Goal: Task Accomplishment & Management: Use online tool/utility

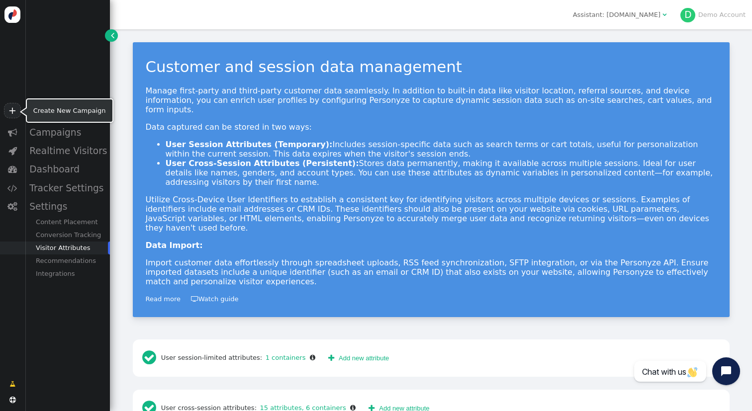
click at [16, 112] on link "+" at bounding box center [12, 110] width 17 height 15
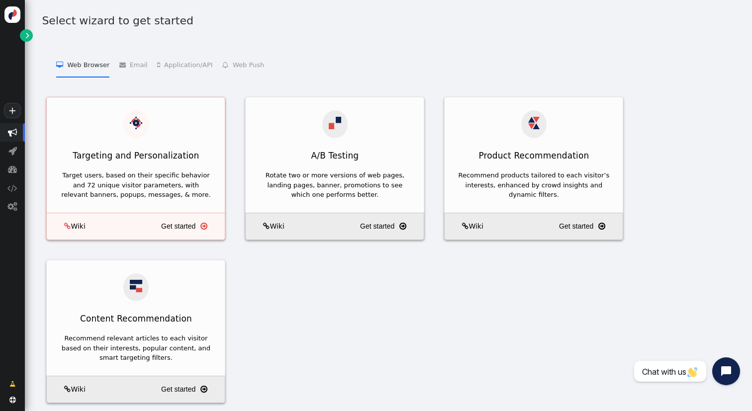
click at [180, 168] on div "Target users, based on their specific behavior and 72 unique visitor parameters…" at bounding box center [136, 190] width 178 height 45
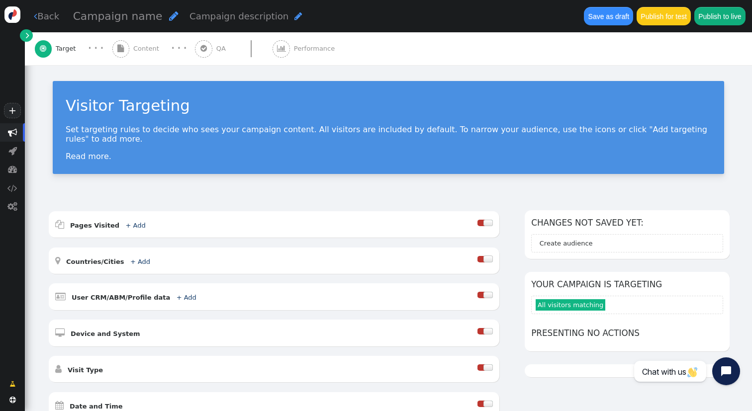
click at [137, 41] on div " Content" at bounding box center [137, 48] width 51 height 33
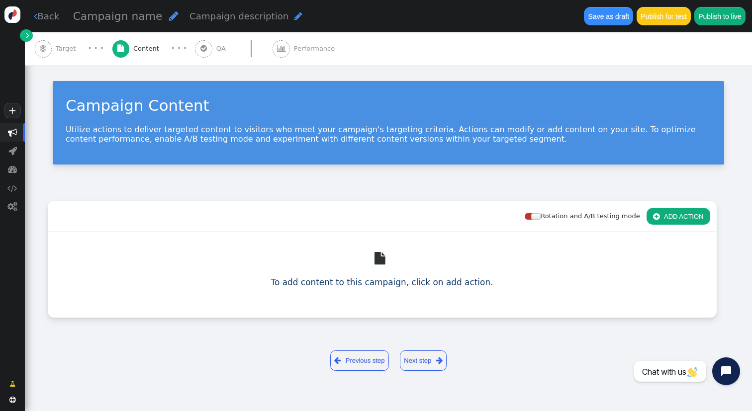
click at [684, 216] on button " ADD ACTION" at bounding box center [678, 216] width 64 height 17
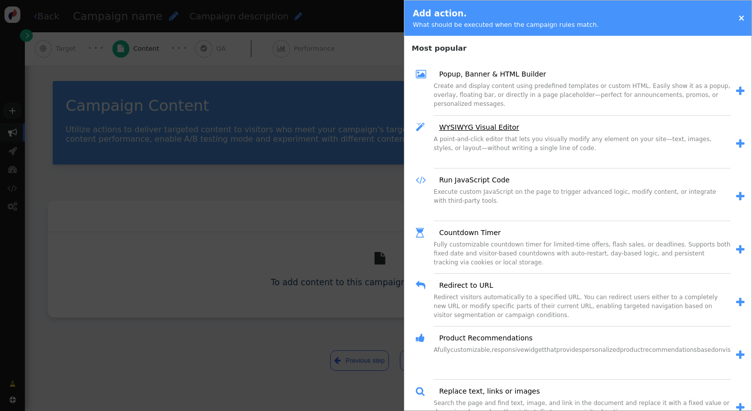
click at [486, 125] on link "WYSIWYG Visual Editor" at bounding box center [475, 127] width 87 height 10
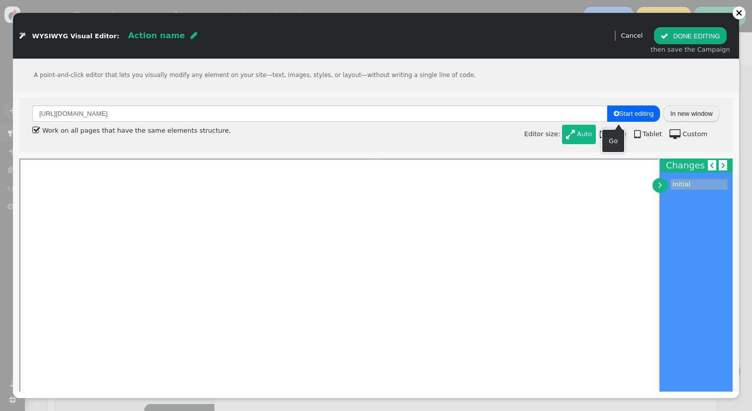
click at [629, 115] on span " Start editing" at bounding box center [634, 113] width 40 height 7
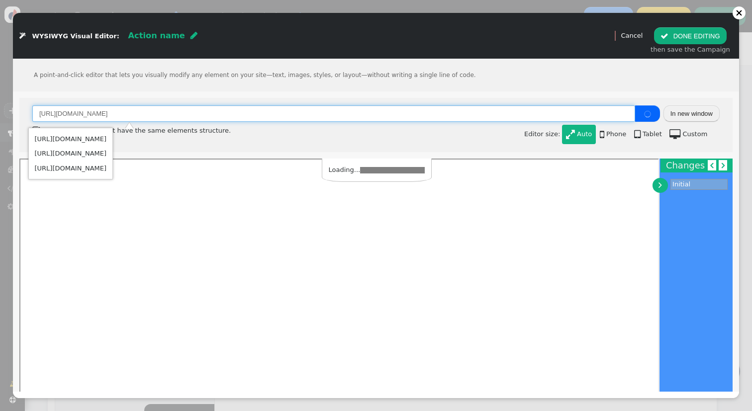
click at [228, 117] on input "[URL][DOMAIN_NAME]" at bounding box center [333, 113] width 603 height 17
click at [107, 163] on td "[URL][DOMAIN_NAME]" at bounding box center [70, 168] width 77 height 15
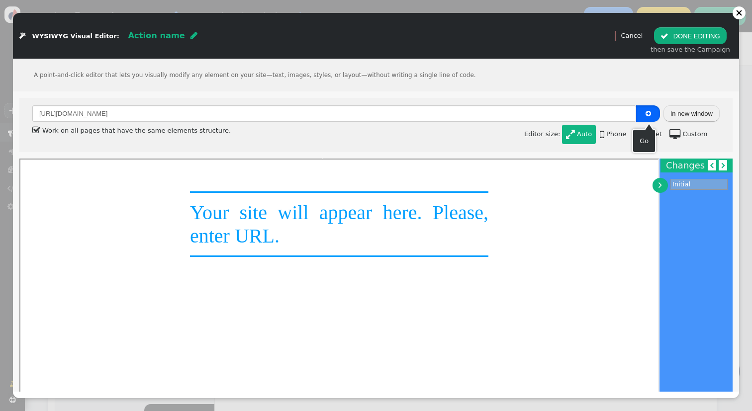
click at [640, 113] on button "" at bounding box center [648, 113] width 24 height 17
click at [643, 111] on icon "button" at bounding box center [647, 114] width 12 height 6
click at [643, 110] on button "" at bounding box center [648, 113] width 24 height 17
click at [681, 117] on button "In new window" at bounding box center [691, 113] width 56 height 17
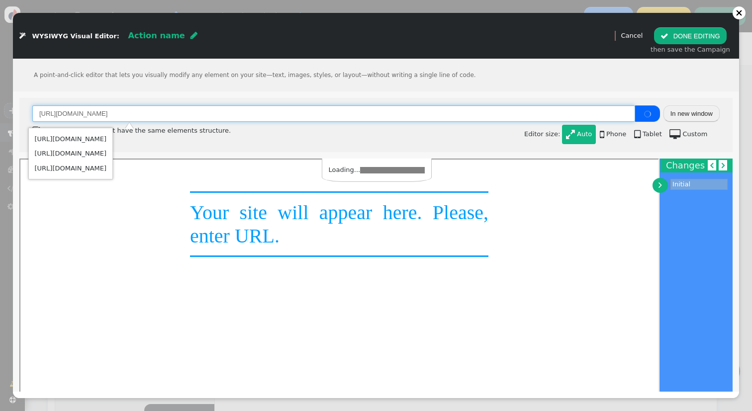
click at [274, 118] on input "[URL][DOMAIN_NAME]" at bounding box center [333, 113] width 603 height 17
paste input "story/shortlist-for-2025-sunburst-award-for-canadian-literature-of-the-fantasti…"
type input "[URL][DOMAIN_NAME]"
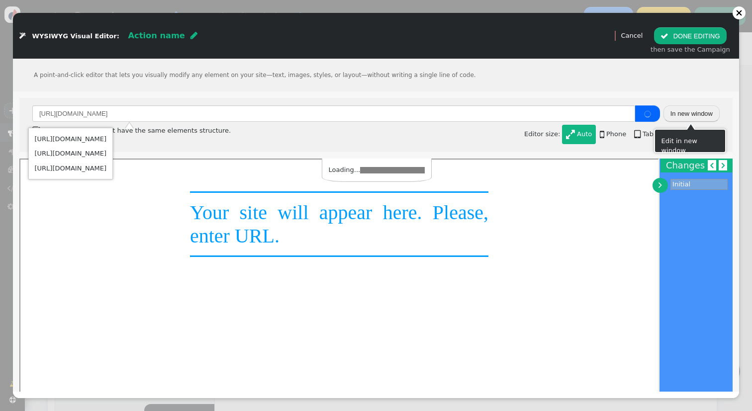
click at [686, 118] on button "In new window" at bounding box center [691, 113] width 56 height 17
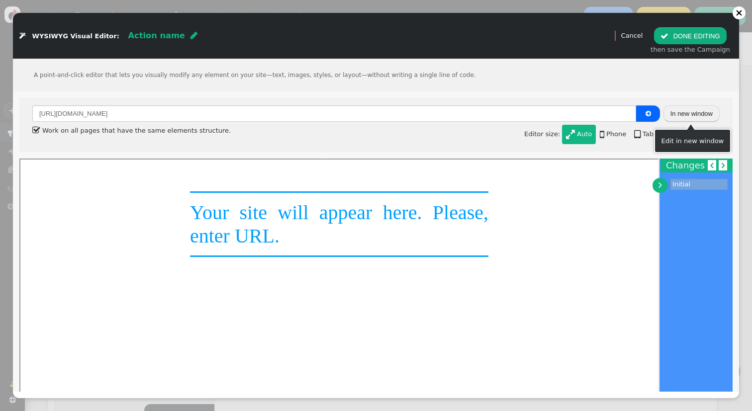
click at [686, 118] on button "In new window" at bounding box center [691, 113] width 56 height 17
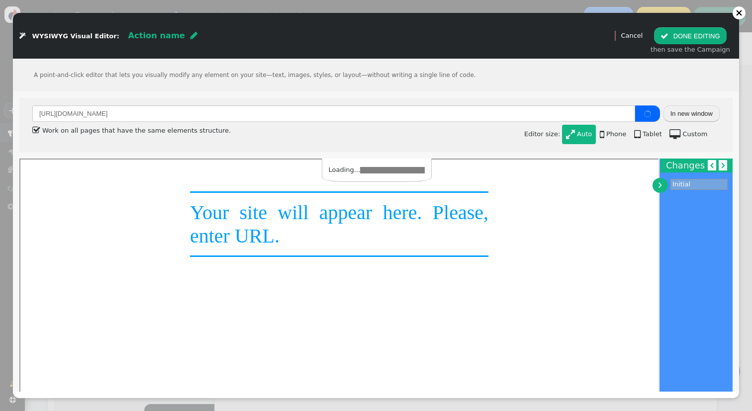
click at [692, 34] on button " DONE EDITING" at bounding box center [690, 35] width 72 height 17
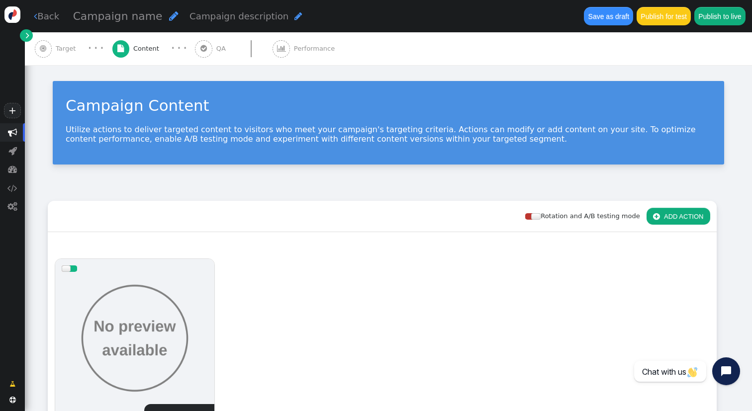
click at [12, 134] on span "" at bounding box center [12, 132] width 9 height 9
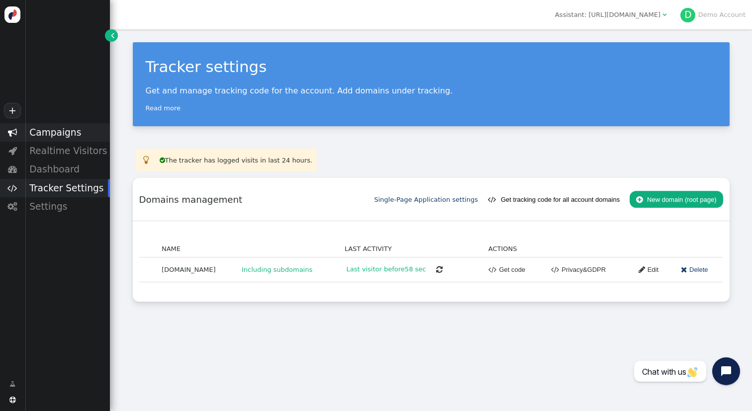
click at [60, 135] on div "Campaigns" at bounding box center [67, 132] width 85 height 18
